Goal: Information Seeking & Learning: Learn about a topic

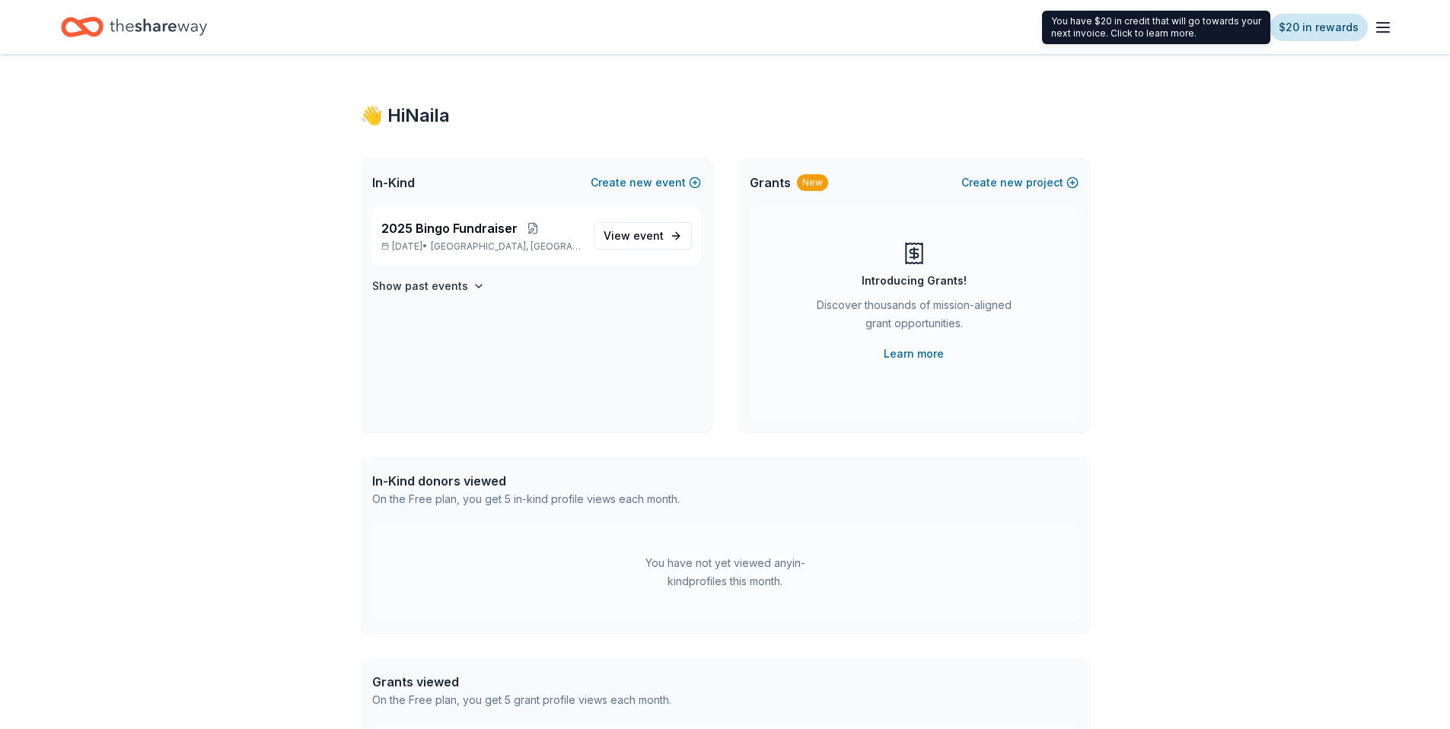
click at [1299, 27] on link "$20 in rewards" at bounding box center [1319, 27] width 98 height 27
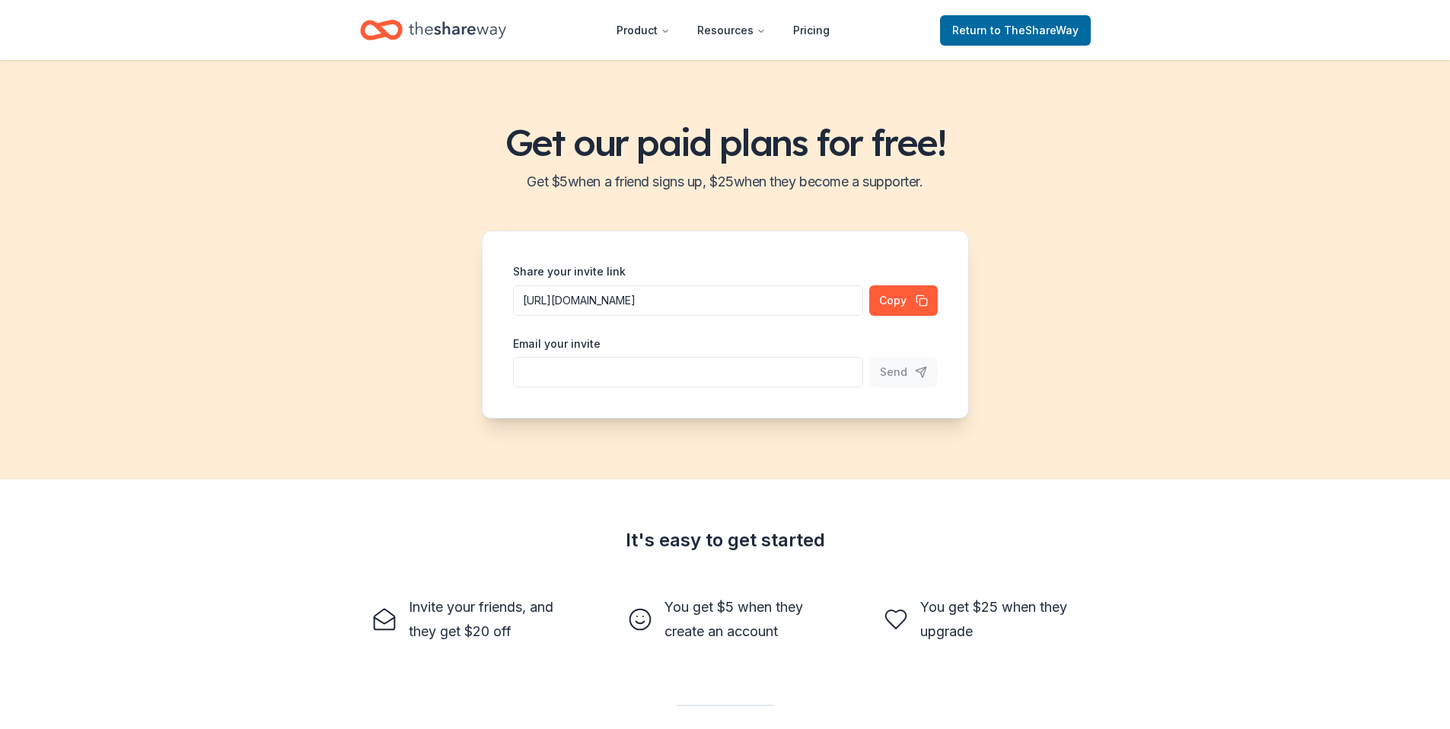
drag, startPoint x: 944, startPoint y: 182, endPoint x: 776, endPoint y: 168, distance: 168.0
click at [783, 167] on div "Get our paid plans for free! Get $ 5 when a friend signs up, $ 25 when they bec…" at bounding box center [725, 269] width 1450 height 419
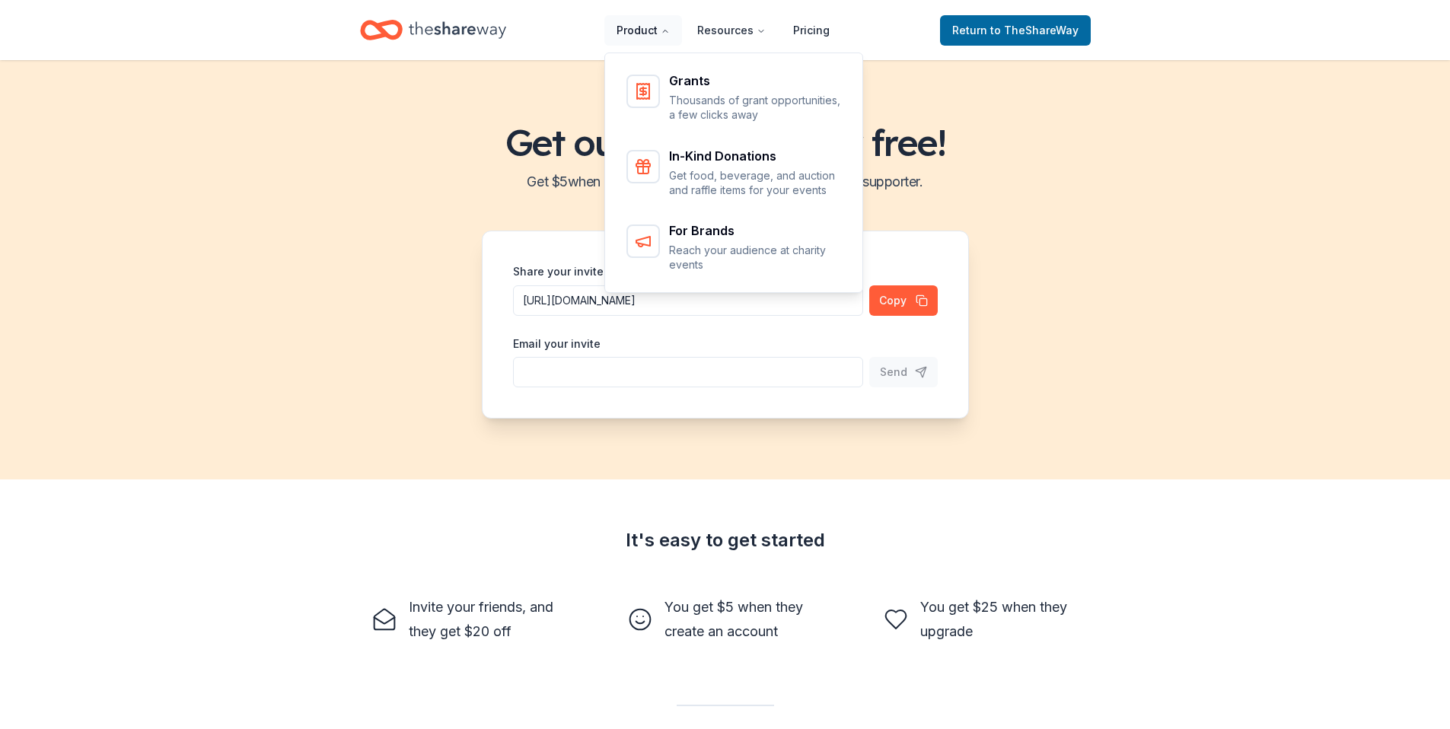
click at [639, 33] on button "Product" at bounding box center [643, 30] width 78 height 30
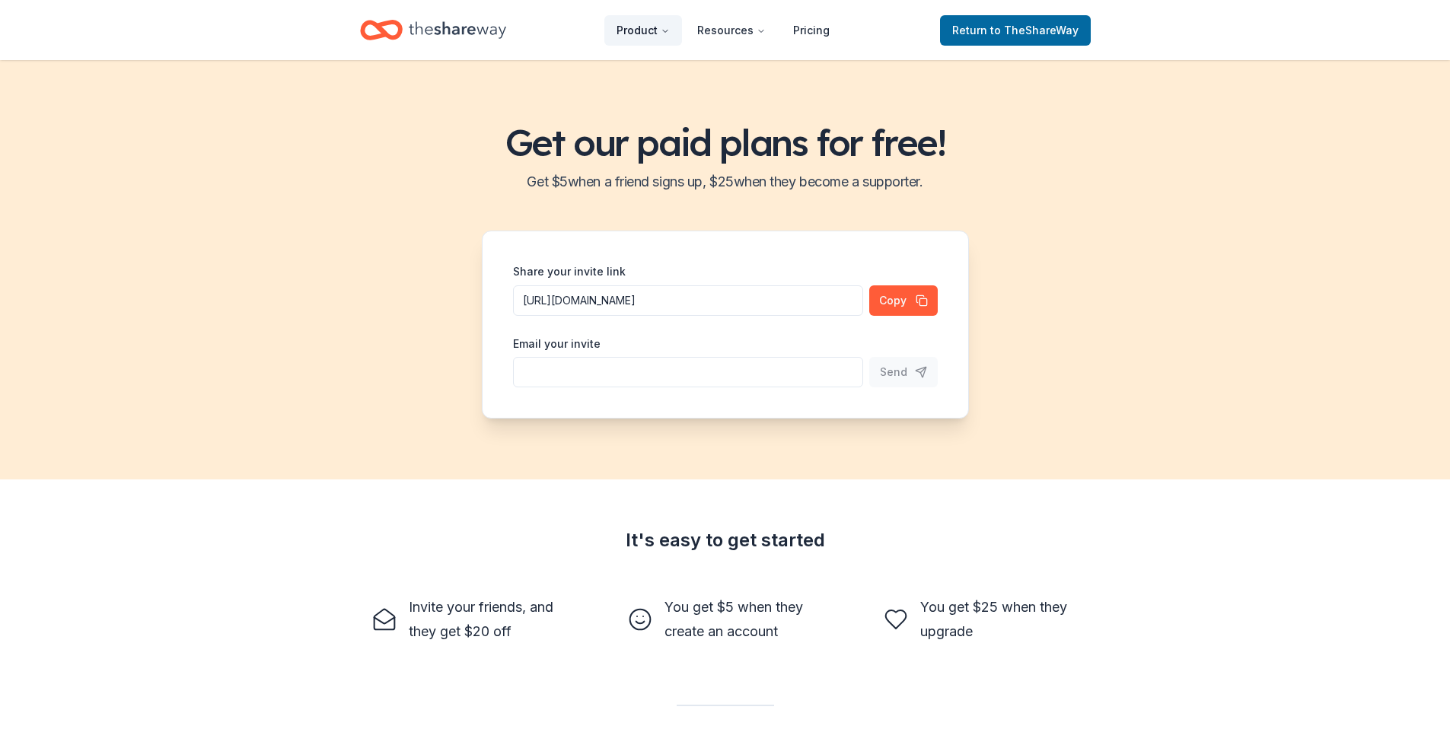
click at [639, 30] on button "Product" at bounding box center [643, 30] width 78 height 30
click at [978, 32] on span "Return to TheShareWay" at bounding box center [1015, 30] width 126 height 18
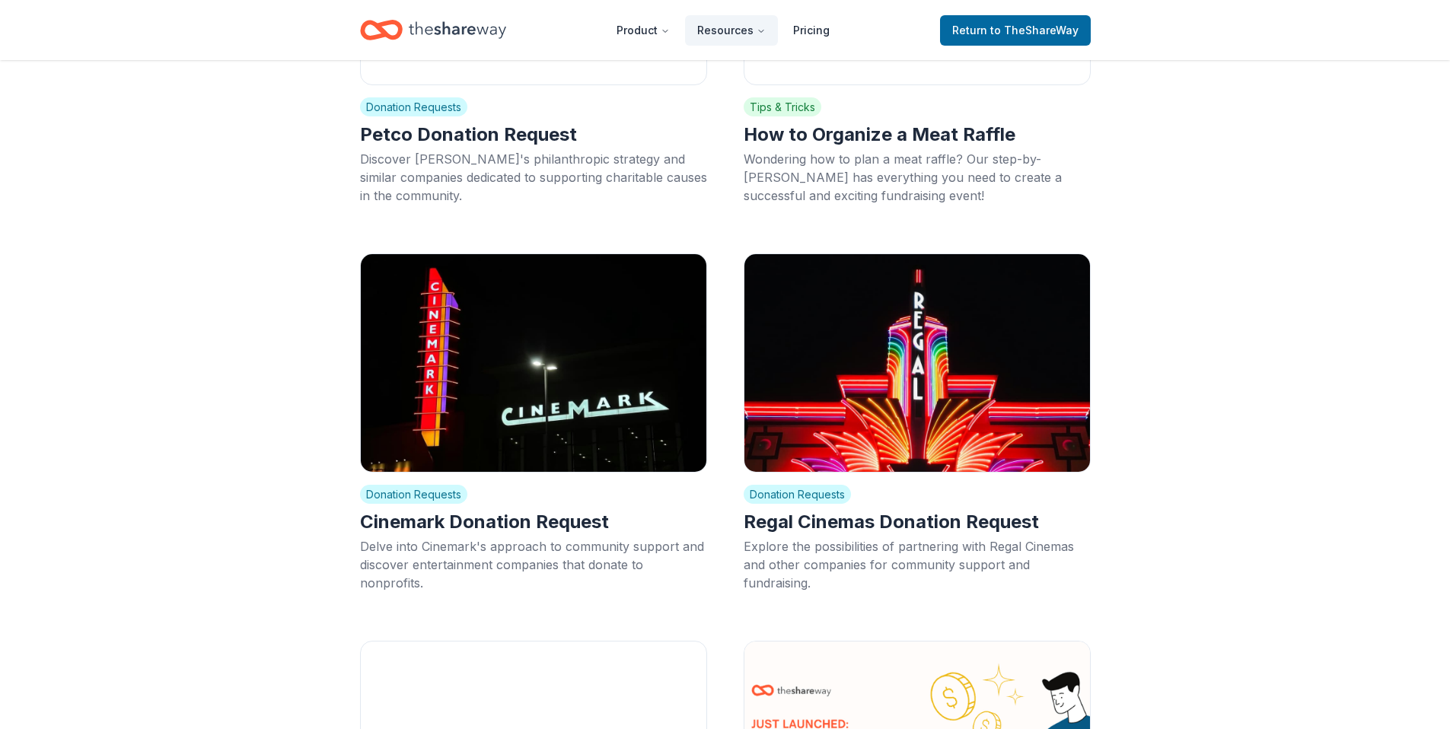
scroll to position [3650, 0]
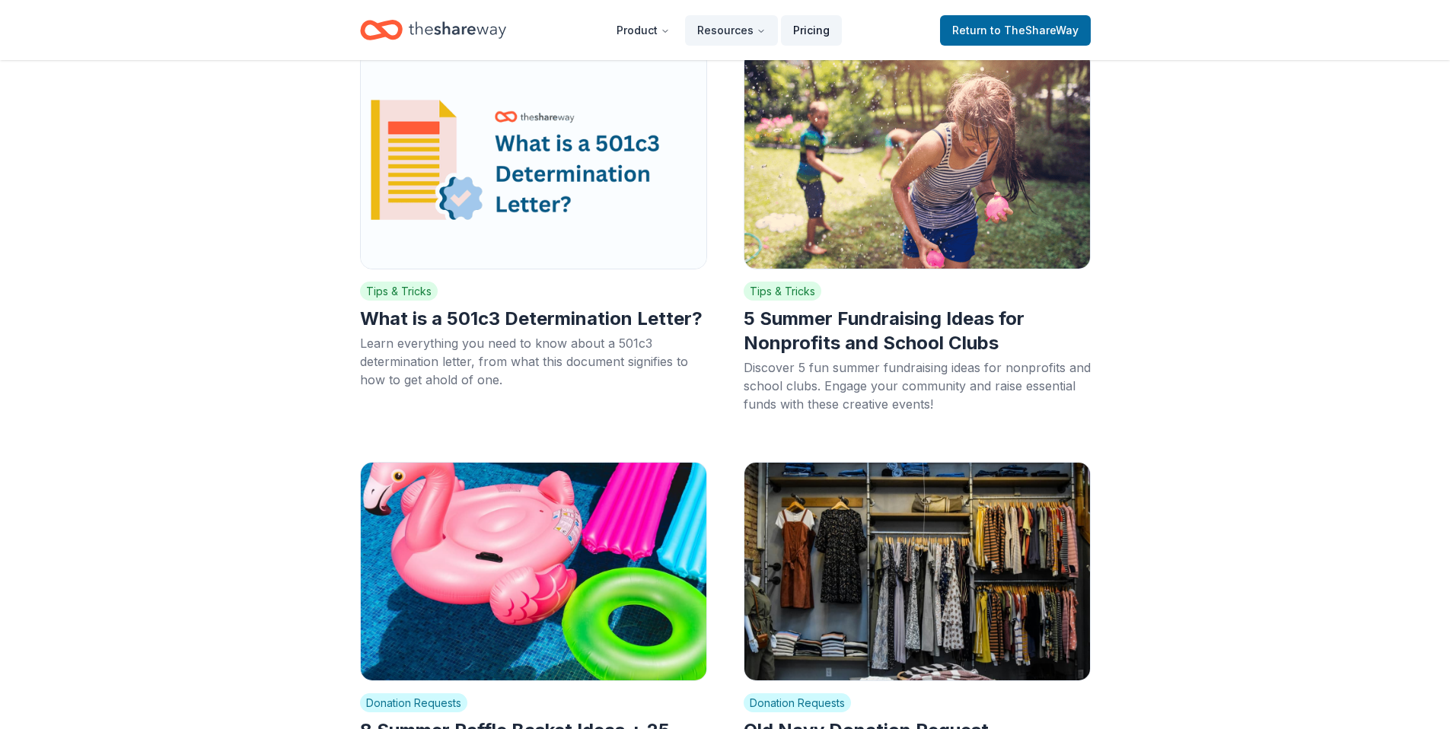
click at [818, 26] on link "Pricing" at bounding box center [811, 30] width 61 height 30
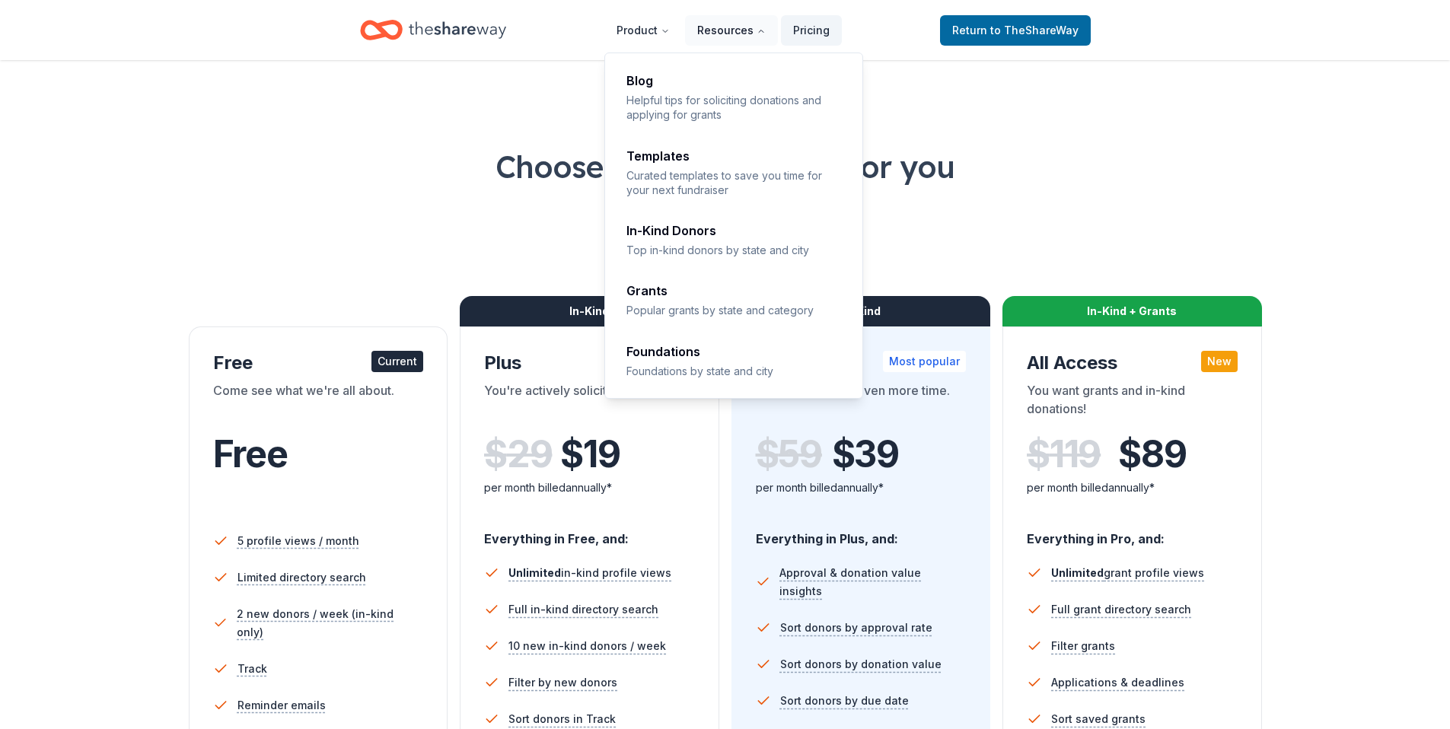
click at [755, 31] on button "Resources" at bounding box center [731, 30] width 93 height 30
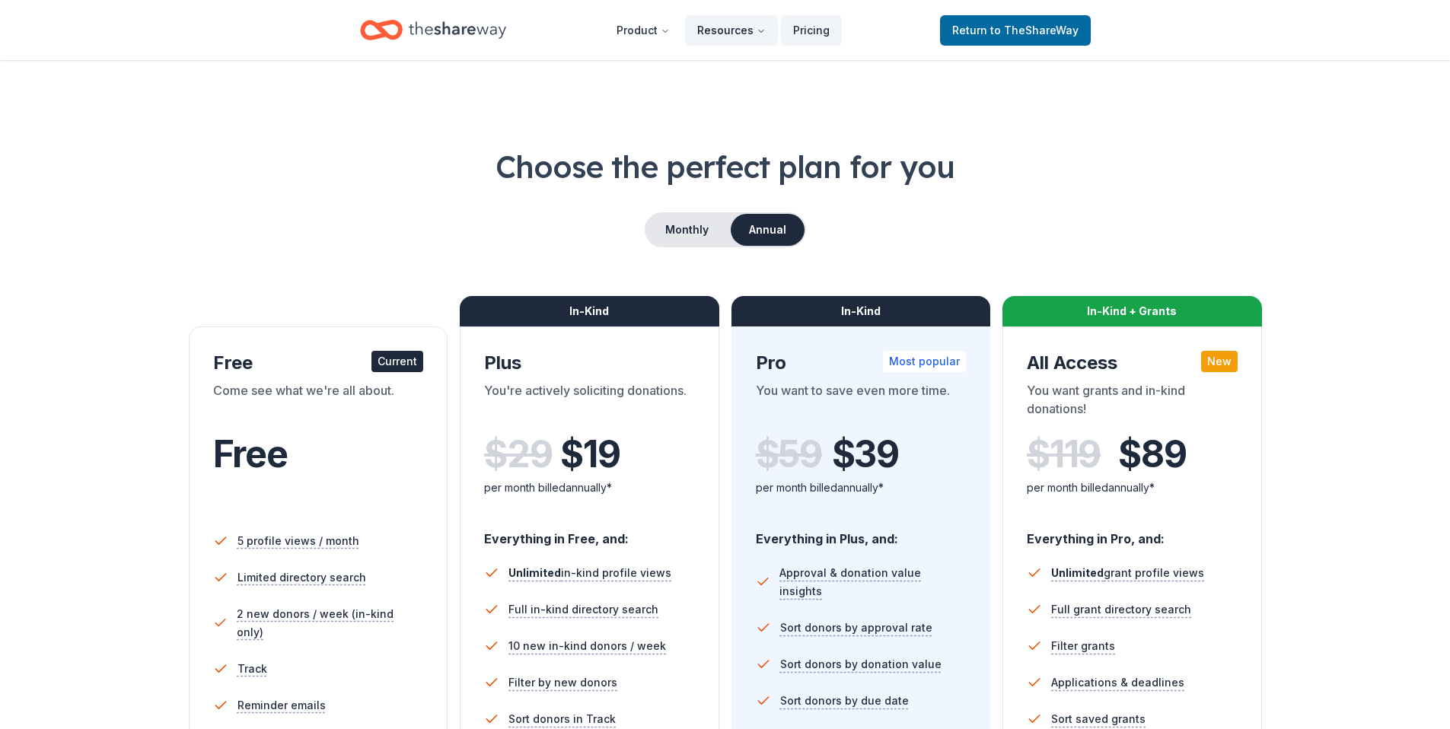
click at [748, 30] on button "Resources" at bounding box center [731, 30] width 93 height 30
click at [438, 27] on icon "Home" at bounding box center [457, 29] width 97 height 17
